Goal: Check status: Check status

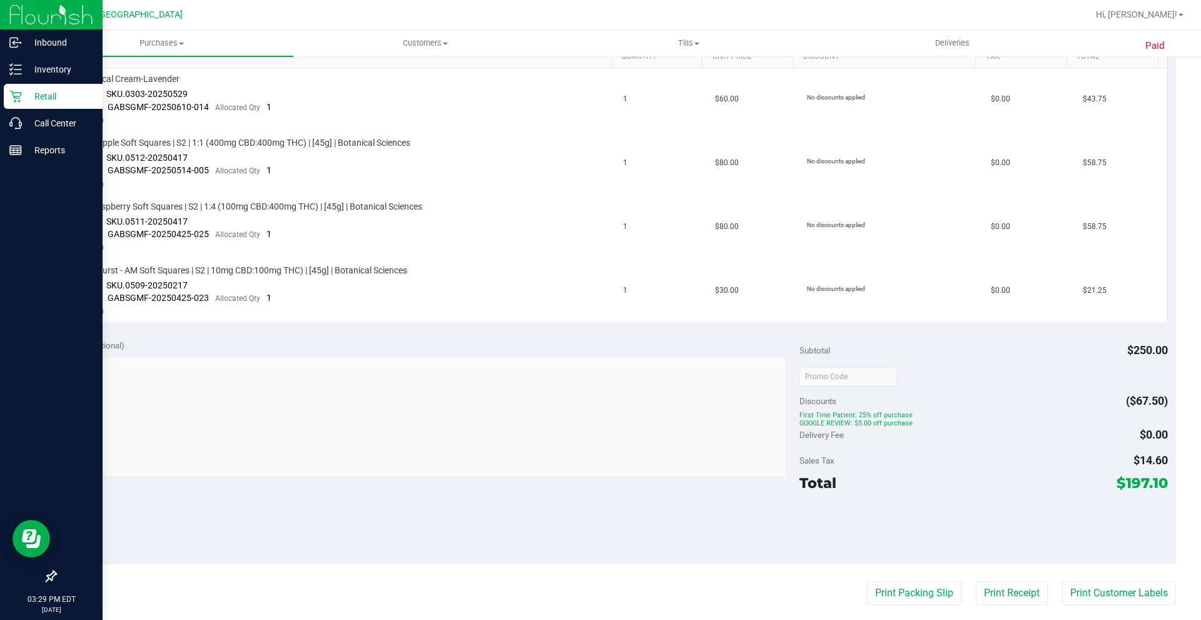
scroll to position [339, 0]
click at [52, 101] on p "Retail" at bounding box center [59, 96] width 75 height 15
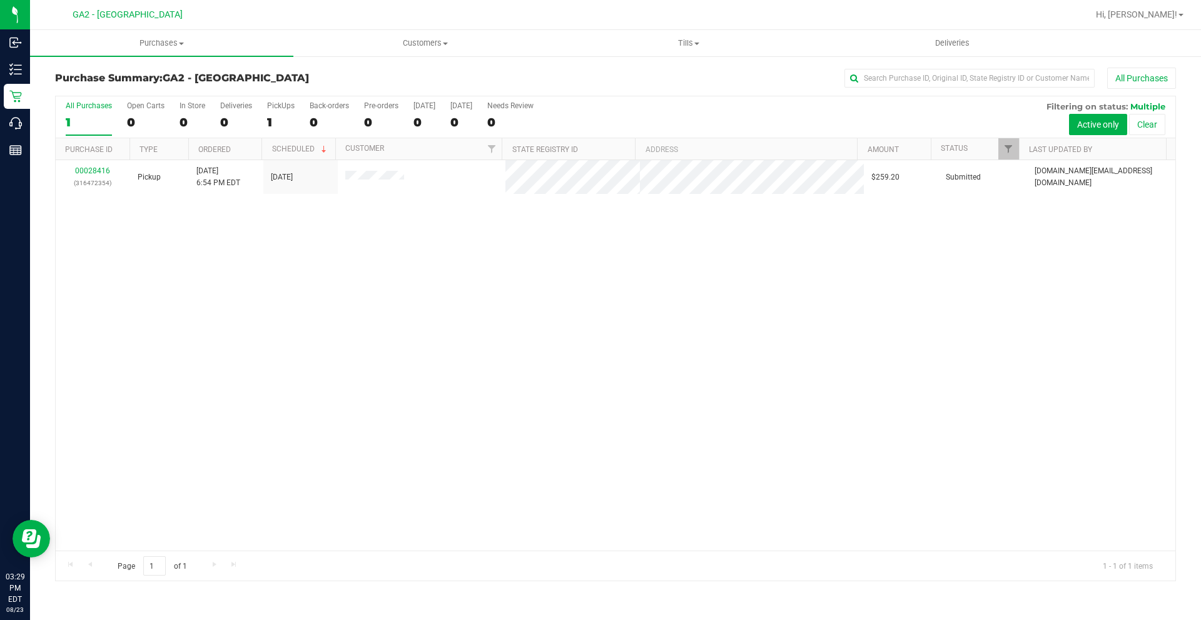
click at [507, 292] on div "00028416 (316472354) Pickup [DATE] 6:54 PM EDT 8/22/2025 $259.20 Submitted [DOM…" at bounding box center [616, 355] width 1120 height 390
